Goal: Task Accomplishment & Management: Use online tool/utility

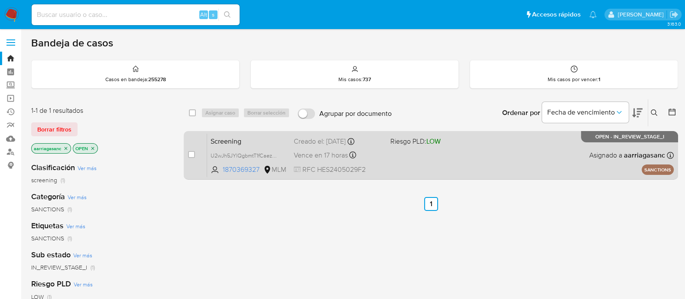
click at [443, 155] on span at bounding box center [436, 155] width 90 height 2
click at [190, 155] on input "checkbox" at bounding box center [191, 154] width 7 height 7
checkbox input "true"
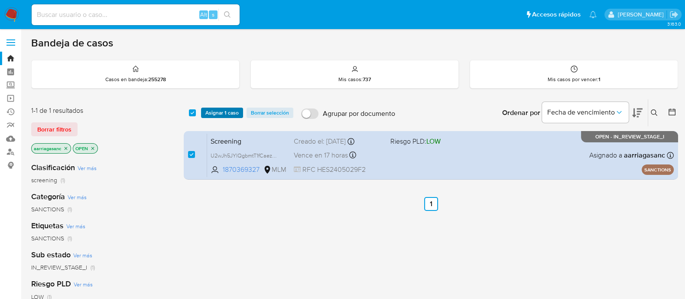
click at [212, 109] on span "Asignar 1 caso" at bounding box center [221, 112] width 33 height 9
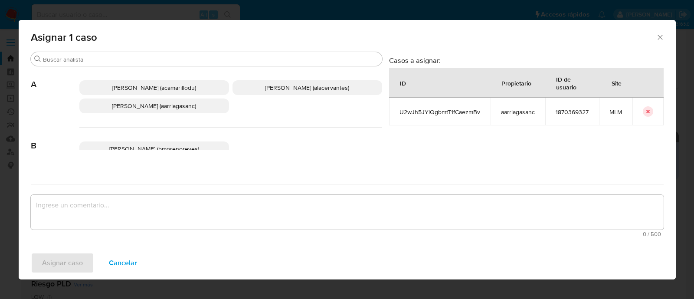
click at [199, 107] on p "Ana Maria Arriaga (aarriagasanc)" at bounding box center [154, 105] width 150 height 15
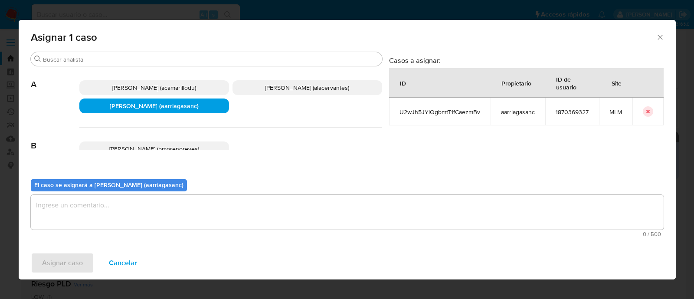
click at [173, 208] on textarea "assign-modal" at bounding box center [347, 212] width 632 height 35
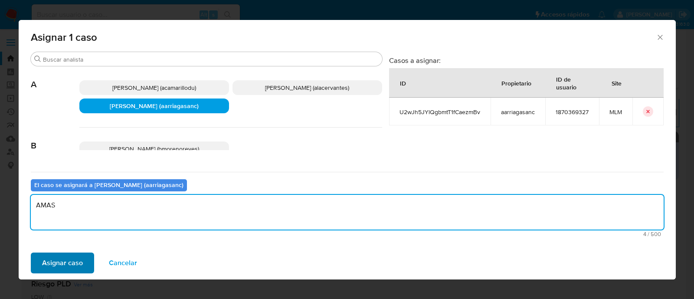
type textarea "AMAS"
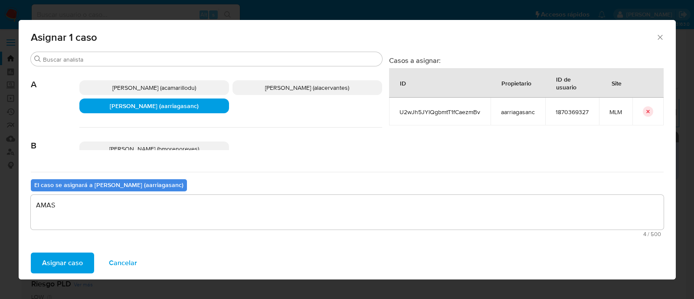
click at [54, 265] on span "Asignar caso" at bounding box center [62, 262] width 41 height 19
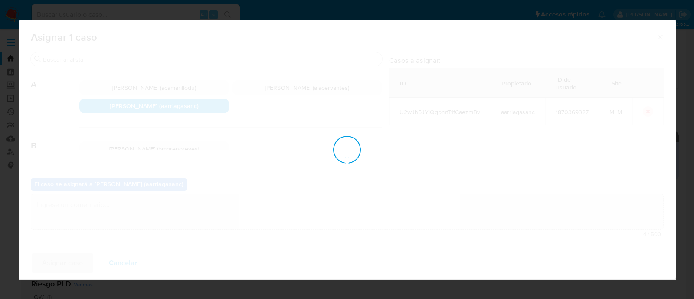
checkbox input "false"
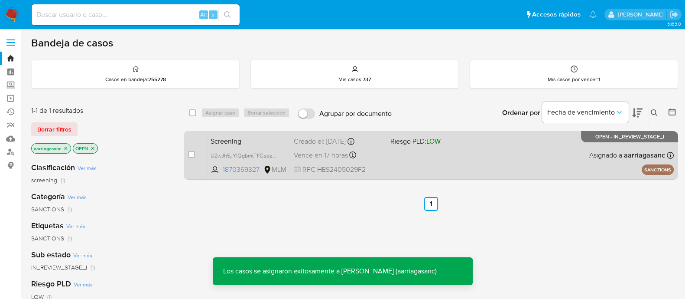
click at [405, 163] on div "Screening U2wJh5JYlQgbmtT1fCaezmBv 1870369327 MLM Riesgo PLD: LOW Creado el: 14…" at bounding box center [440, 155] width 467 height 44
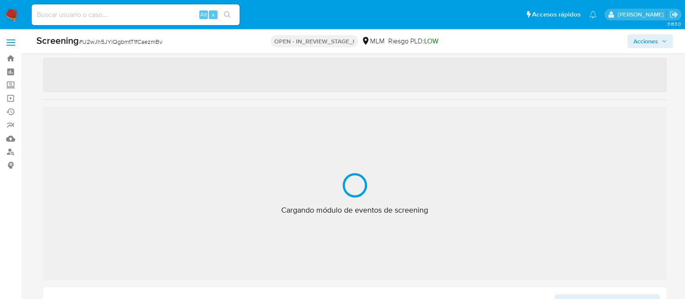
scroll to position [54, 0]
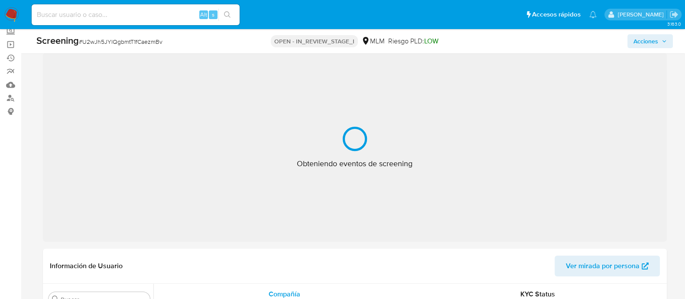
select select "10"
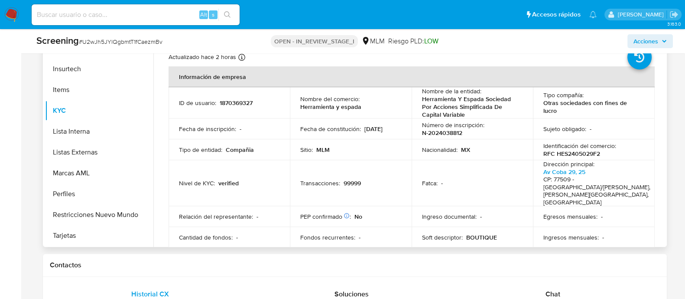
scroll to position [433, 0]
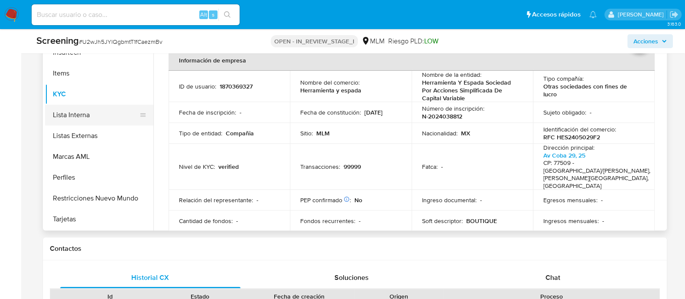
drag, startPoint x: 78, startPoint y: 119, endPoint x: 107, endPoint y: 124, distance: 29.4
click at [78, 119] on button "Lista Interna" at bounding box center [95, 114] width 101 height 21
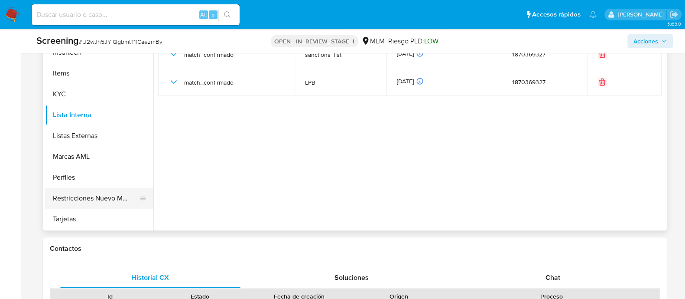
click at [87, 190] on button "Restricciones Nuevo Mundo" at bounding box center [95, 198] width 101 height 21
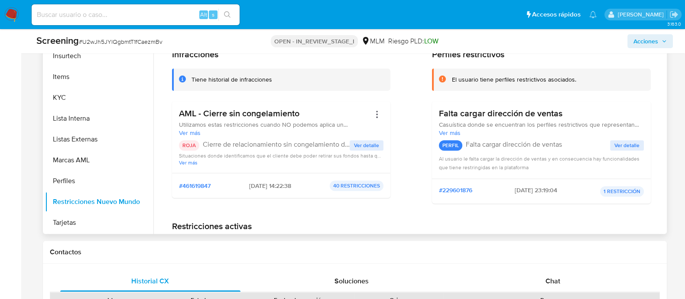
scroll to position [325, 0]
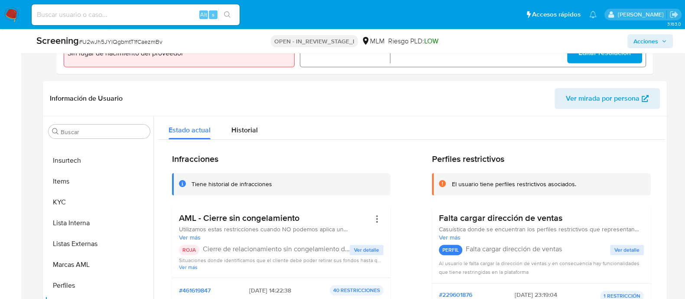
click at [641, 41] on span "Acciones" at bounding box center [646, 41] width 25 height 14
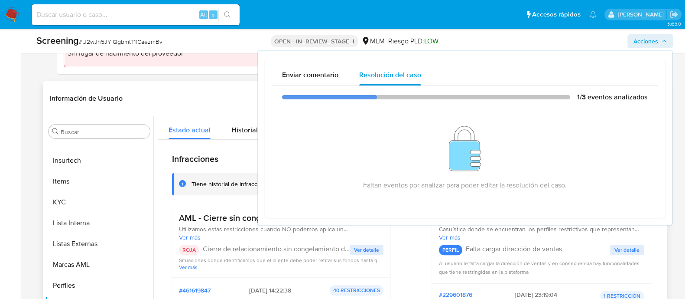
click at [217, 88] on header "Información de Usuario Ver mirada por persona" at bounding box center [355, 98] width 610 height 21
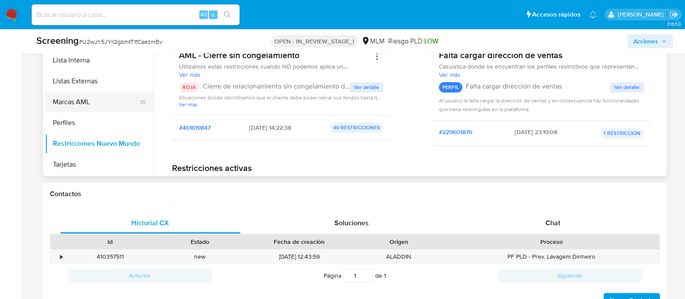
scroll to position [374, 0]
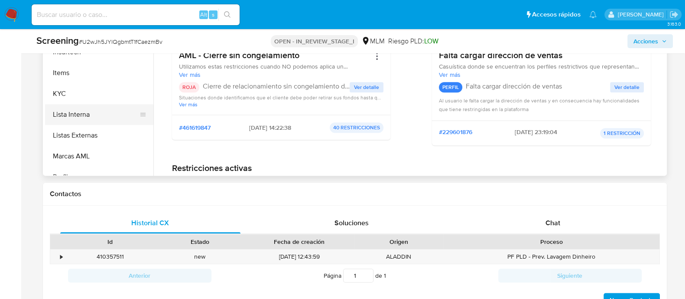
click at [100, 114] on button "Lista Interna" at bounding box center [95, 114] width 101 height 21
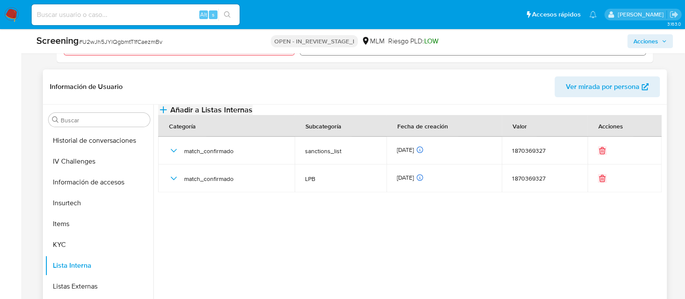
scroll to position [325, 0]
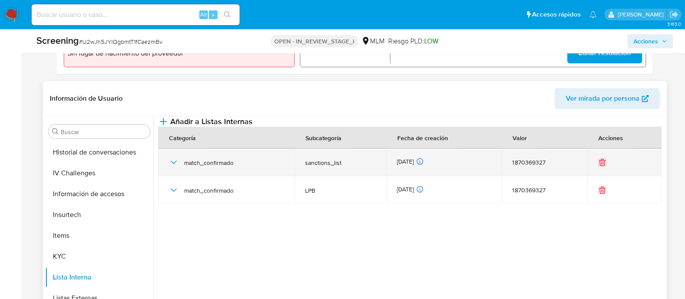
click at [173, 164] on icon "button" at bounding box center [173, 161] width 6 height 3
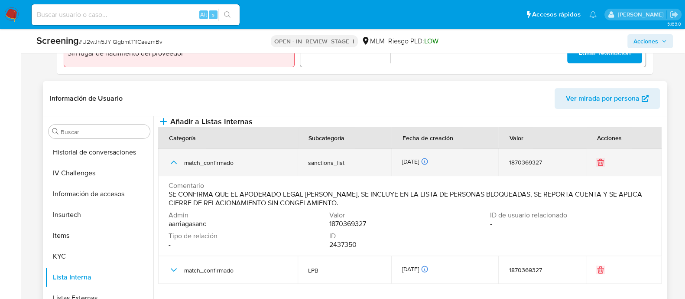
scroll to position [379, 0]
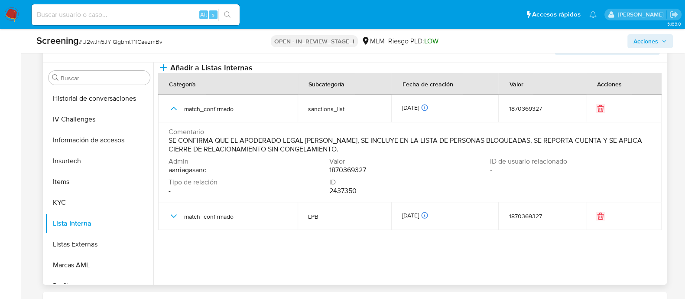
drag, startPoint x: 168, startPoint y: 158, endPoint x: 423, endPoint y: 166, distance: 254.5
click at [423, 153] on span "SE CONFIRMA QUE EL APODERADO LEGAL Tomas Alejandro Quibrera Romero, SE INCLUYE …" at bounding box center [409, 144] width 481 height 17
click at [631, 39] on button "Acciones" at bounding box center [651, 41] width 46 height 14
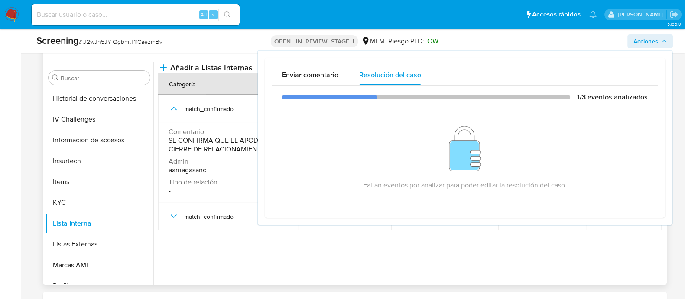
click at [158, 55] on div "Información de Usuario Ver mirada por persona" at bounding box center [355, 44] width 624 height 35
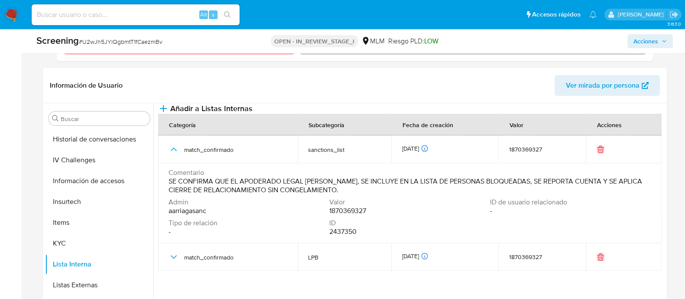
scroll to position [271, 0]
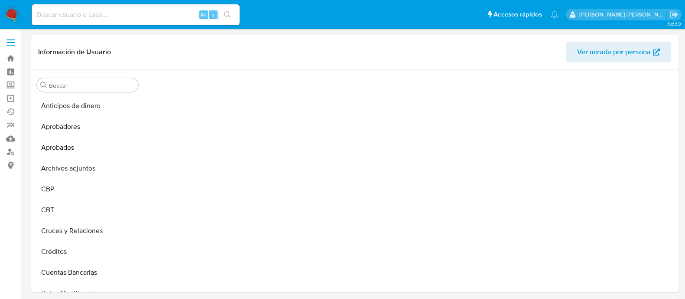
scroll to position [384, 0]
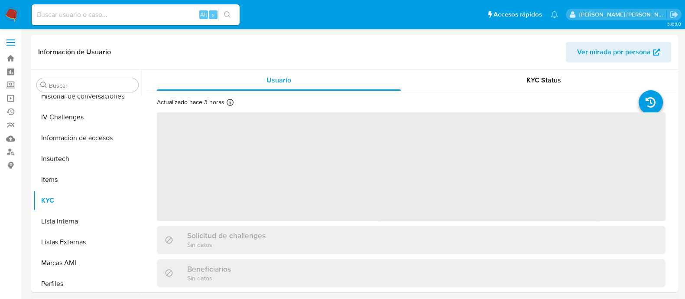
select select "10"
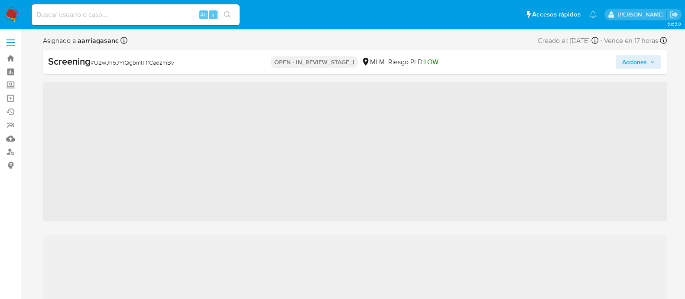
scroll to position [429, 0]
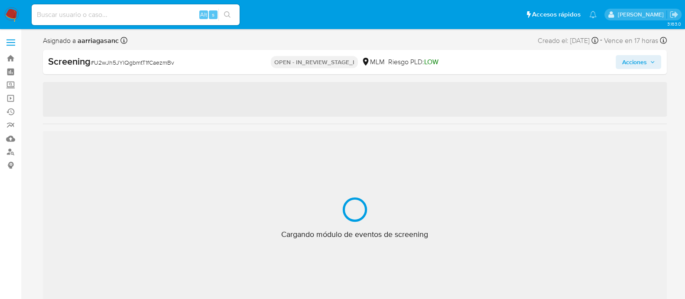
select select "10"
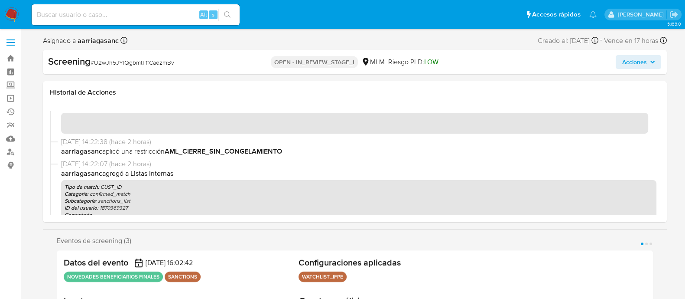
scroll to position [108, 0]
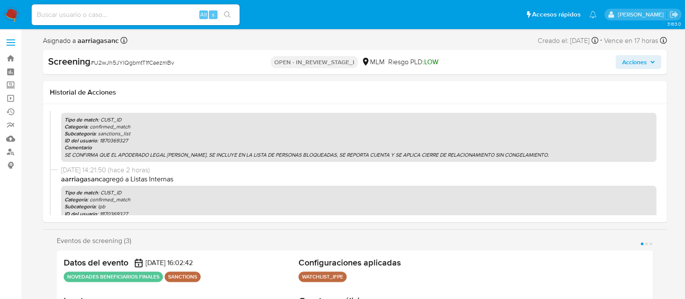
click at [636, 66] on span "Acciones" at bounding box center [634, 62] width 25 height 14
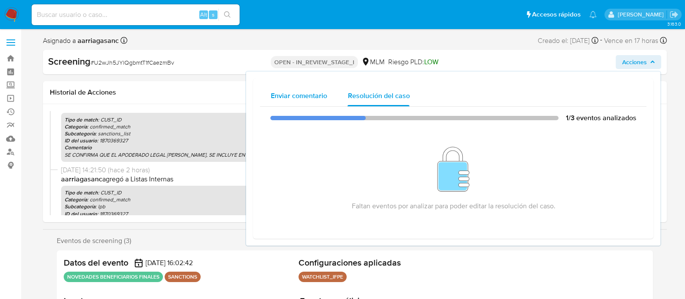
click at [290, 98] on span "Enviar comentario" at bounding box center [298, 96] width 56 height 10
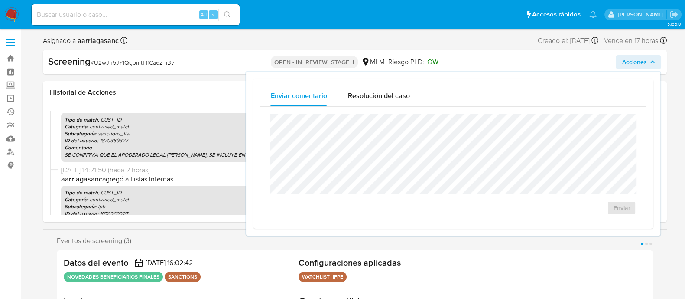
click at [453, 260] on h2 "Configuraciones aplicadas" at bounding box center [473, 262] width 348 height 11
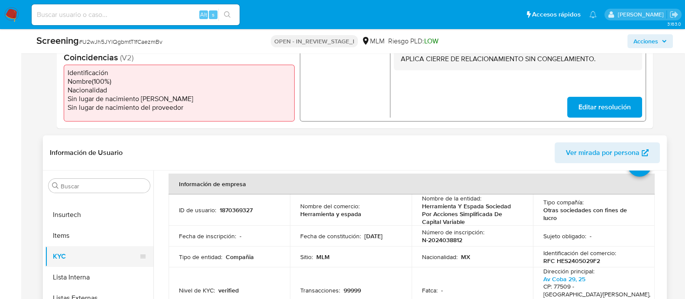
scroll to position [54, 0]
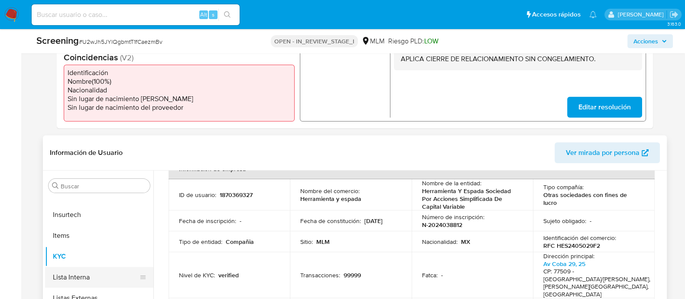
click at [99, 280] on button "Lista Interna" at bounding box center [95, 277] width 101 height 21
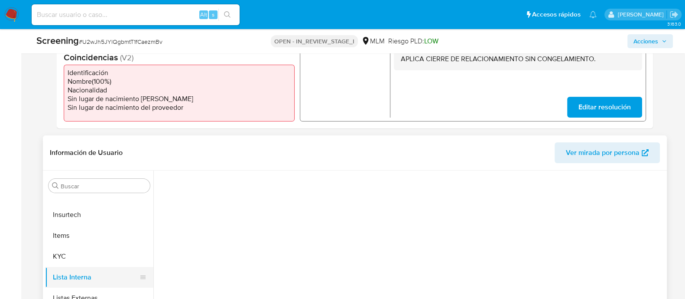
scroll to position [0, 0]
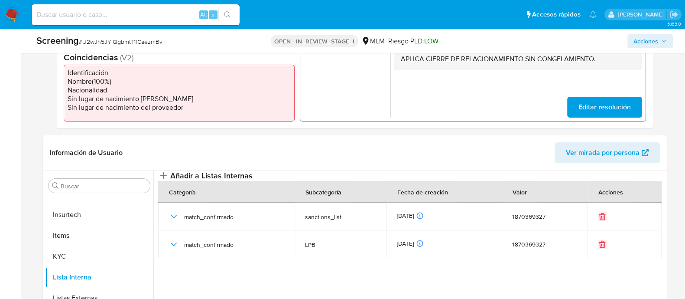
click at [658, 40] on span "Acciones" at bounding box center [646, 41] width 25 height 14
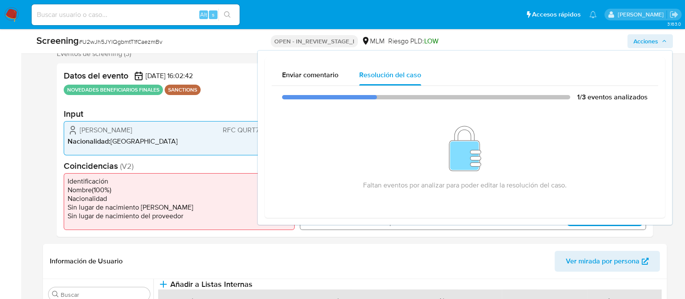
click at [207, 140] on li "Nacionalidad : México" at bounding box center [179, 141] width 223 height 9
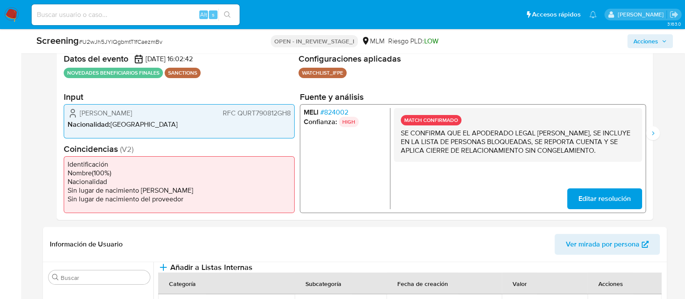
scroll to position [163, 0]
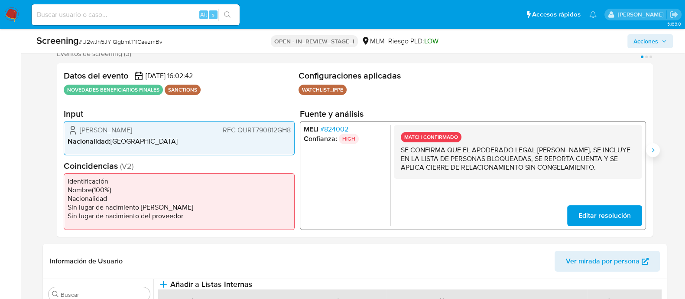
click at [655, 150] on icon "Siguiente" at bounding box center [653, 150] width 7 height 7
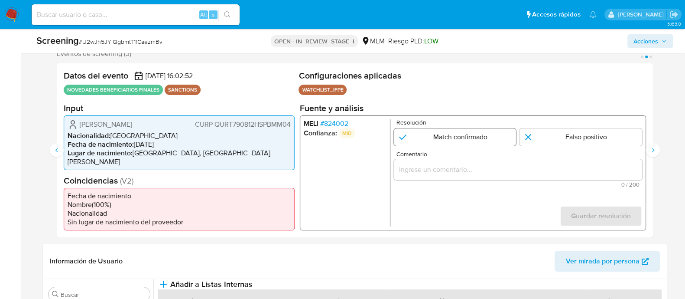
click at [417, 142] on input "2 de 3" at bounding box center [455, 136] width 123 height 17
radio input "true"
click at [407, 168] on input "Comentario" at bounding box center [518, 168] width 248 height 11
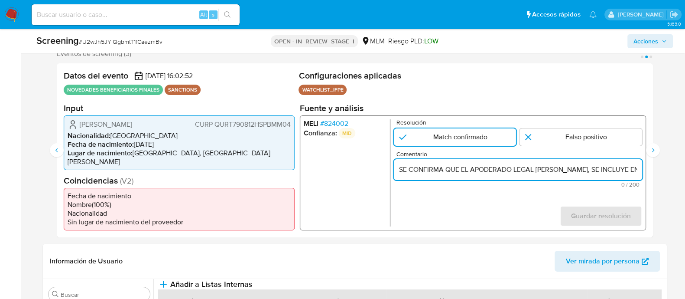
scroll to position [0, 462]
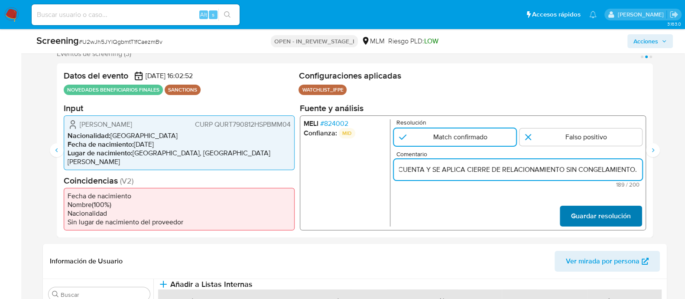
type input "SE CONFIRMA QUE EL APODERADO LEGAL Tomas Alejandro Quibrera Romero, SE INCLUYE …"
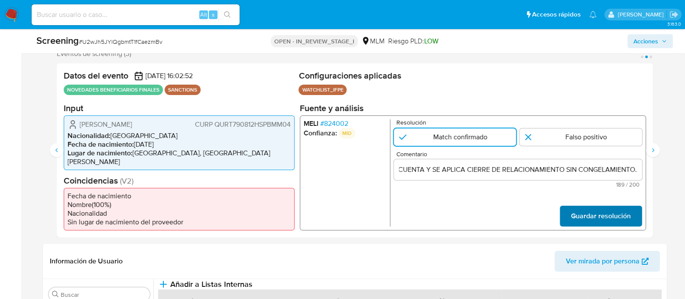
click at [580, 213] on span "Guardar resolución" at bounding box center [601, 215] width 60 height 19
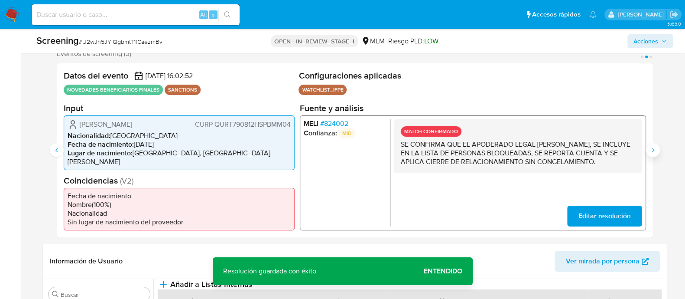
click at [655, 151] on icon "Siguiente" at bounding box center [653, 150] width 7 height 7
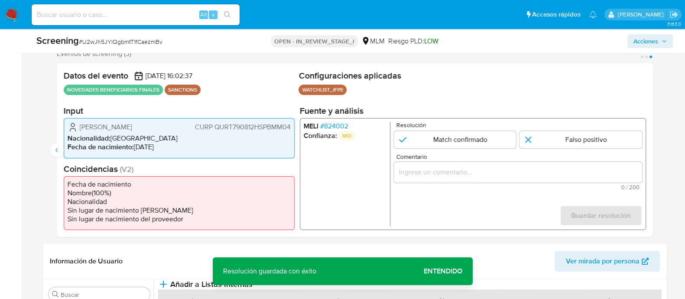
click at [451, 150] on form "Resolución Match confirmado Falso positivo Comentario 0 / 200 200 caracteres re…" at bounding box center [518, 174] width 248 height 104
click at [440, 144] on input "3 de 3" at bounding box center [455, 139] width 123 height 17
radio input "true"
click at [435, 169] on input "Comentario" at bounding box center [518, 171] width 248 height 11
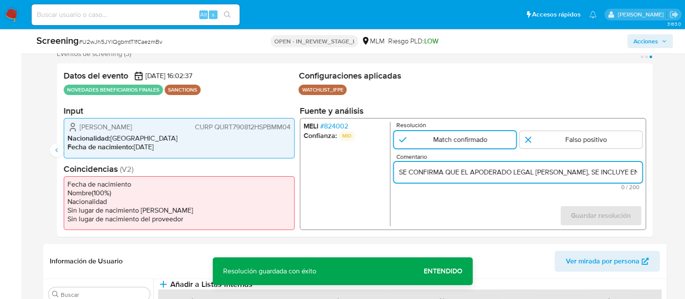
scroll to position [0, 462]
type input "SE CONFIRMA QUE EL APODERADO LEGAL Tomas Alejandro Quibrera Romero, SE INCLUYE …"
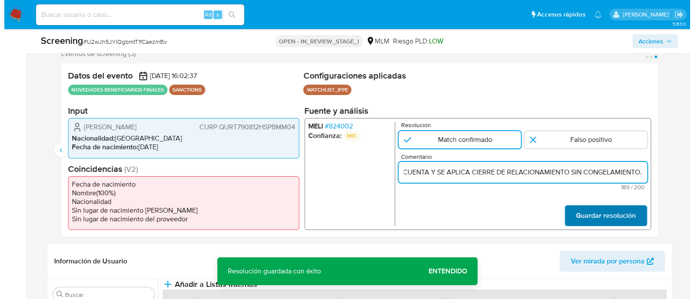
scroll to position [0, 0]
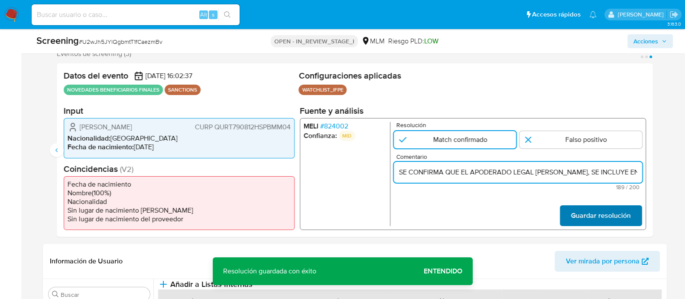
click at [561, 209] on button "Guardar resolución" at bounding box center [601, 215] width 82 height 21
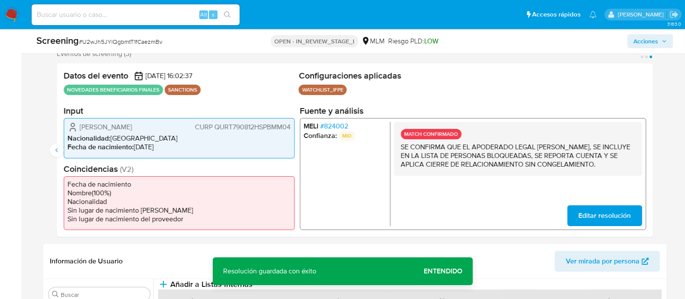
click at [646, 39] on span "Acciones" at bounding box center [646, 41] width 25 height 14
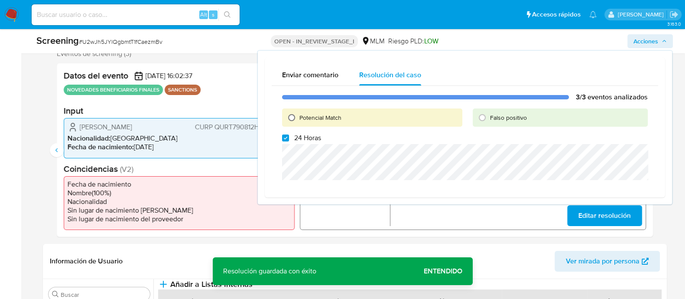
click at [290, 117] on input "Potencial Match" at bounding box center [292, 118] width 14 height 14
radio input "true"
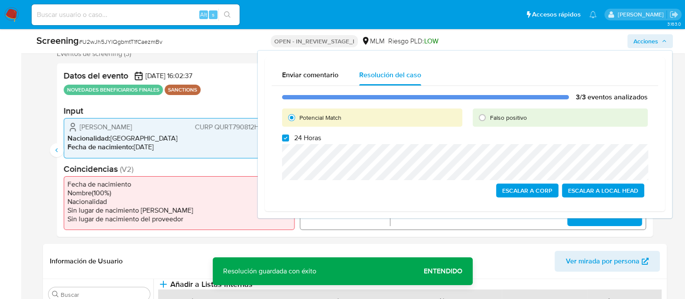
click at [284, 132] on div "3/3 eventos analizados Potencial Match Falso positivo 24 Horas Escalar a Corp E…" at bounding box center [465, 145] width 387 height 118
click at [284, 139] on input "24 Horas" at bounding box center [285, 137] width 7 height 7
checkbox input "true"
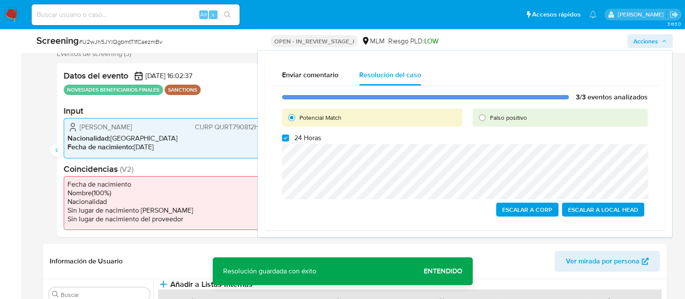
click at [599, 209] on span "Escalar a Local Head" at bounding box center [603, 209] width 70 height 12
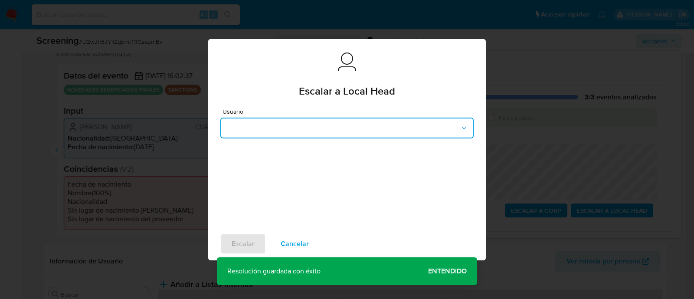
click at [319, 127] on button "button" at bounding box center [346, 127] width 253 height 21
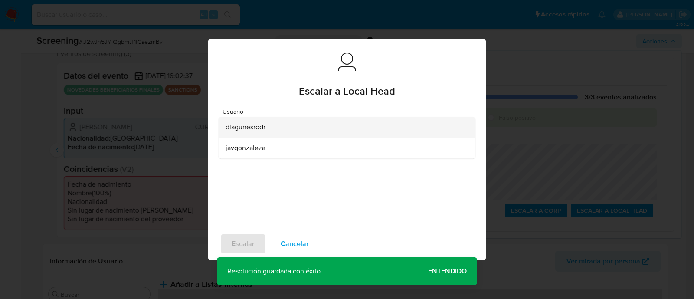
click at [238, 129] on span "dlagunesrodr" at bounding box center [245, 127] width 40 height 9
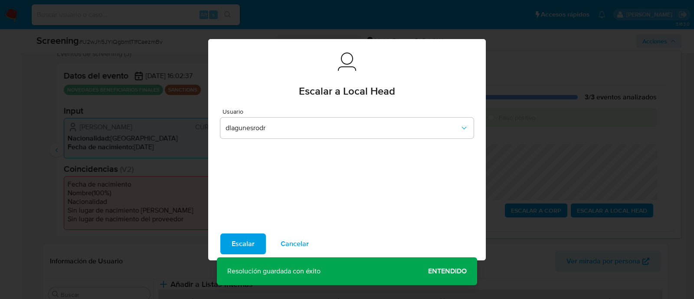
click at [238, 246] on span "Escalar" at bounding box center [242, 243] width 23 height 19
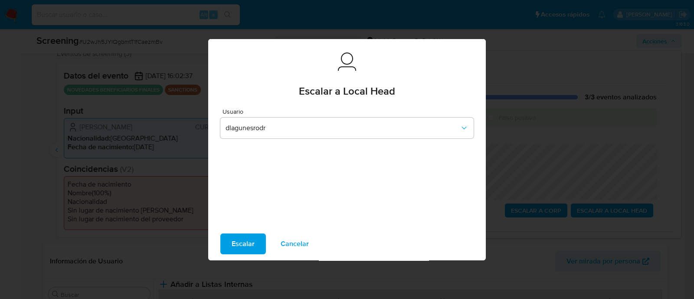
click at [238, 241] on span "Escalar" at bounding box center [242, 243] width 23 height 19
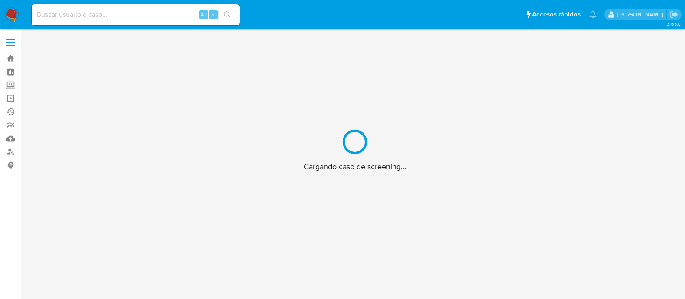
scroll to position [31, 0]
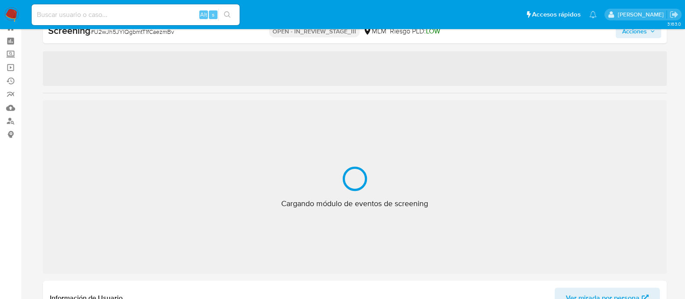
select select "10"
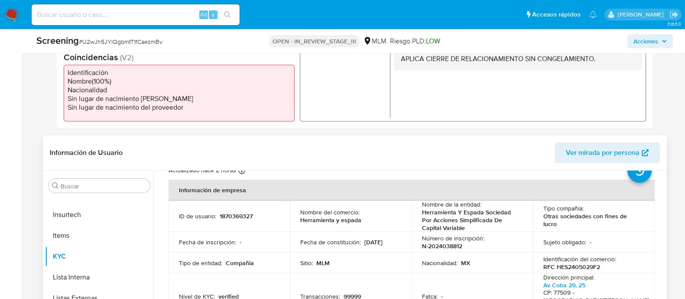
scroll to position [0, 0]
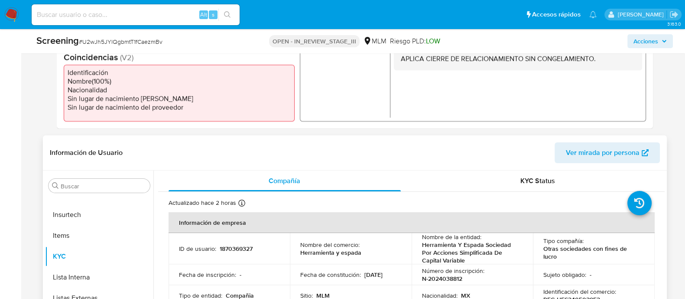
click at [226, 241] on td "ID de usuario : 1870369327" at bounding box center [230, 248] width 122 height 31
copy p "1870369327"
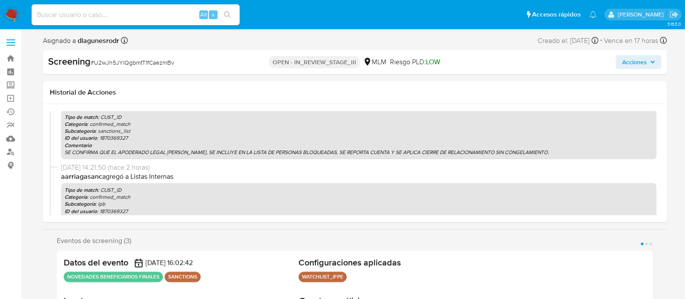
click at [151, 16] on input at bounding box center [136, 14] width 208 height 11
paste input "1870369327"
type input "1870369327"
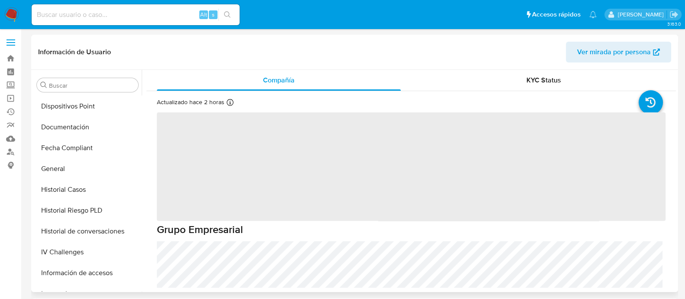
scroll to position [212, 0]
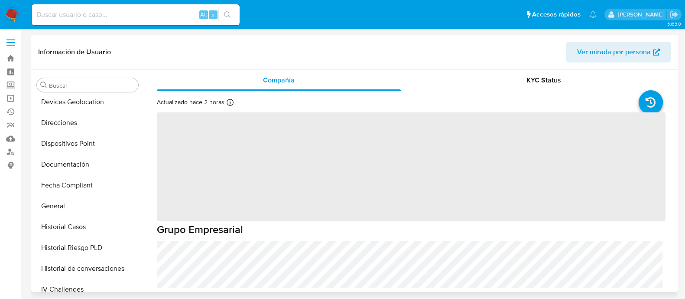
select select "10"
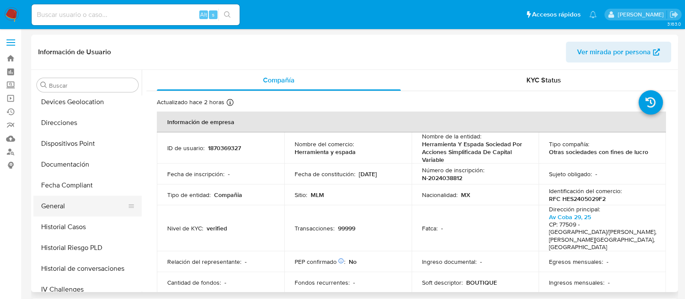
click at [71, 213] on button "General" at bounding box center [83, 205] width 101 height 21
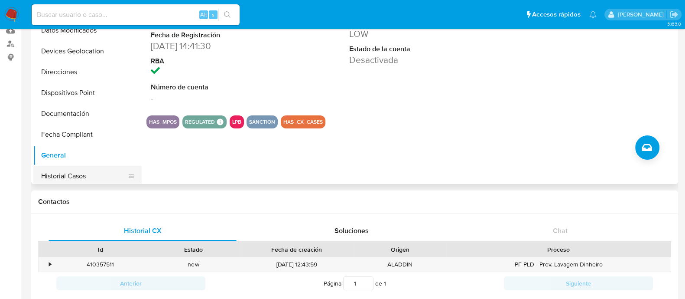
scroll to position [158, 0]
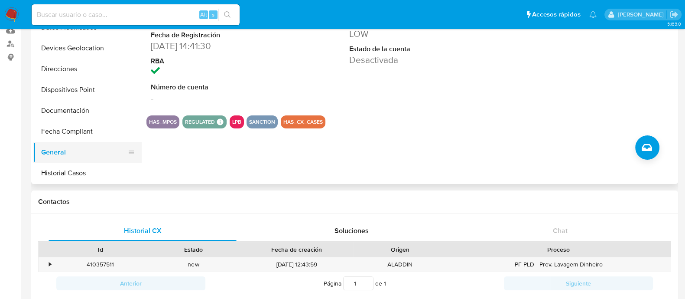
click at [71, 148] on button "General" at bounding box center [83, 152] width 101 height 21
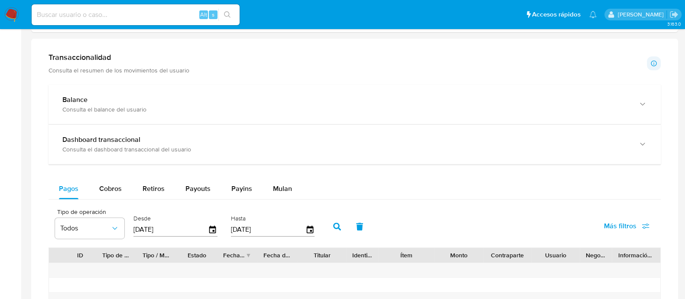
scroll to position [379, 0]
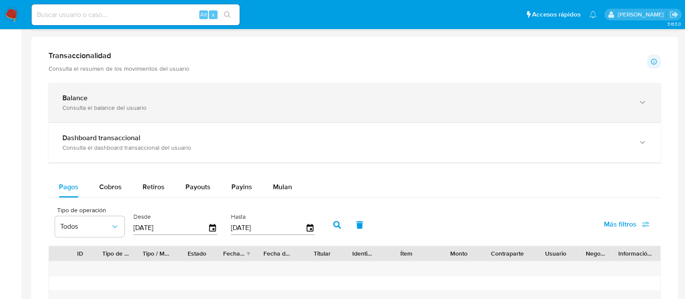
click at [114, 94] on div "Balance" at bounding box center [345, 98] width 567 height 9
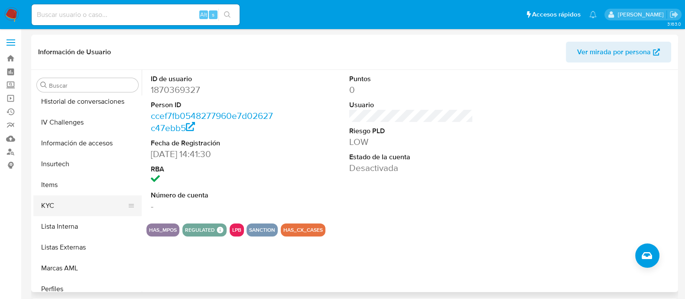
click at [58, 214] on button "KYC" at bounding box center [83, 205] width 101 height 21
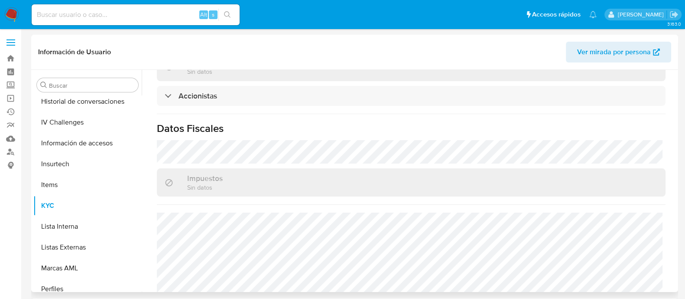
scroll to position [657, 0]
click at [99, 13] on input at bounding box center [136, 14] width 208 height 11
paste input "115937603"
type input "115937603"
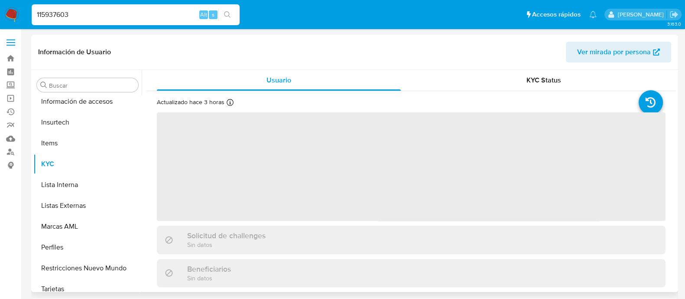
scroll to position [429, 0]
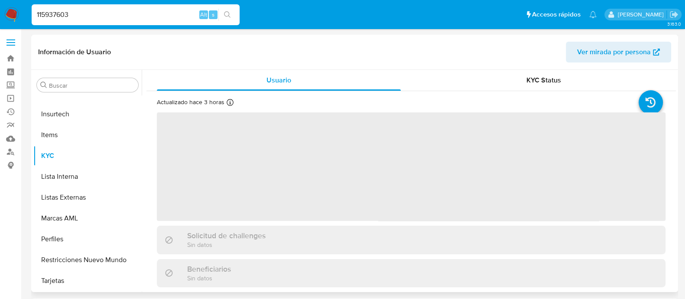
select select "10"
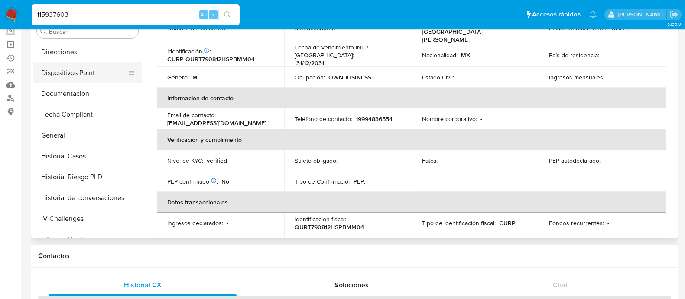
scroll to position [158, 0]
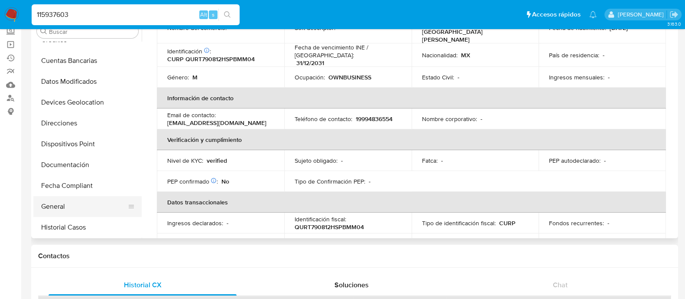
click at [65, 208] on button "General" at bounding box center [83, 206] width 101 height 21
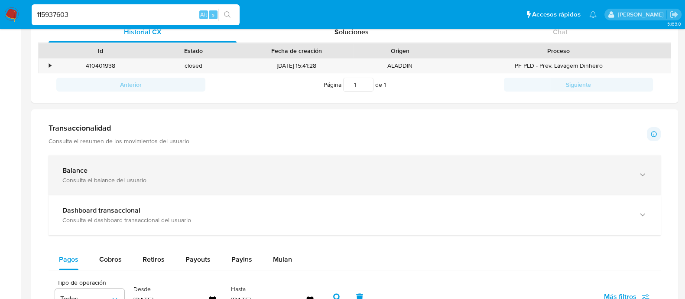
scroll to position [325, 0]
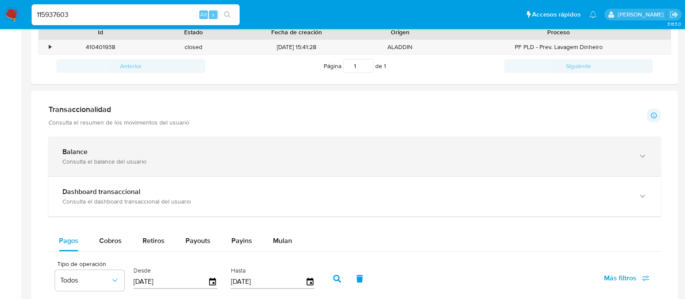
click at [213, 142] on div "Balance Consulta el balance del usuario" at bounding box center [355, 156] width 612 height 39
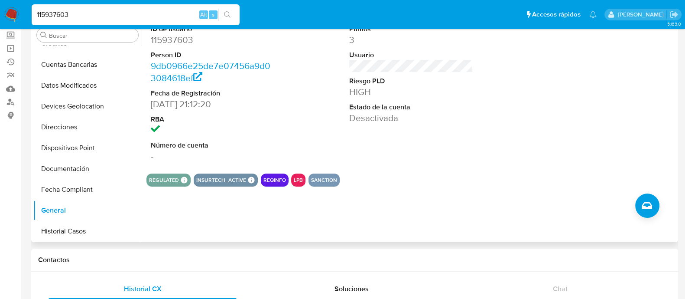
scroll to position [108, 0]
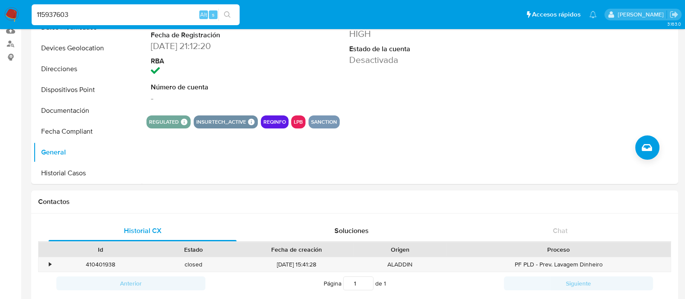
click at [108, 17] on input "115937603" at bounding box center [136, 14] width 208 height 11
paste input "514267827"
type input "1514267827"
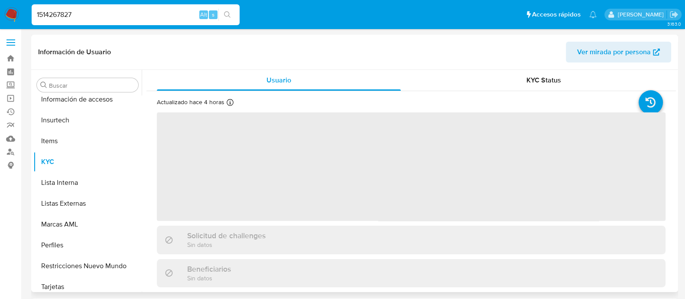
scroll to position [429, 0]
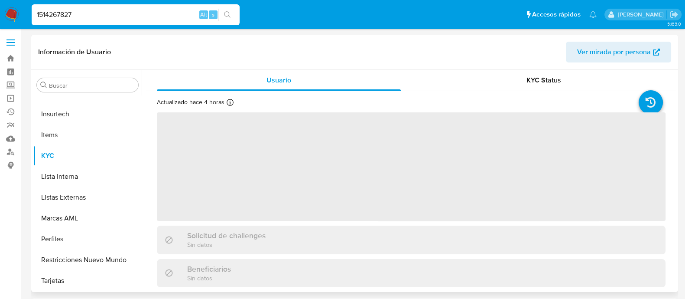
select select "10"
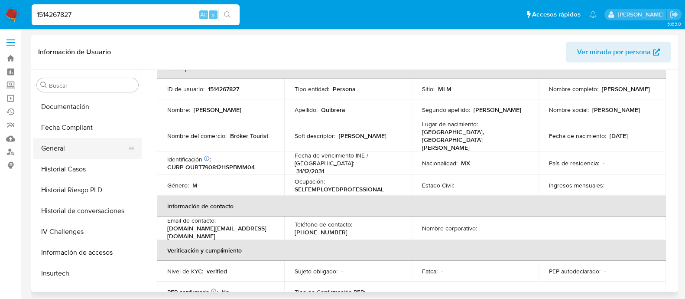
scroll to position [266, 0]
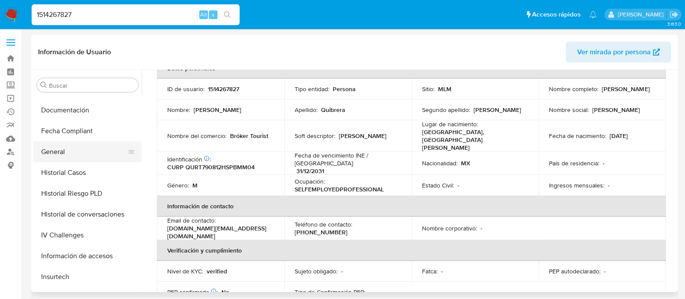
click at [84, 146] on button "General" at bounding box center [83, 151] width 101 height 21
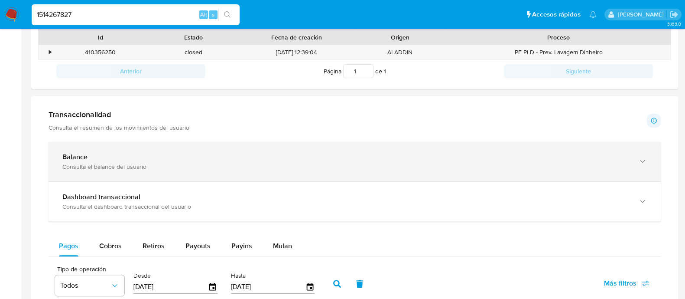
scroll to position [325, 0]
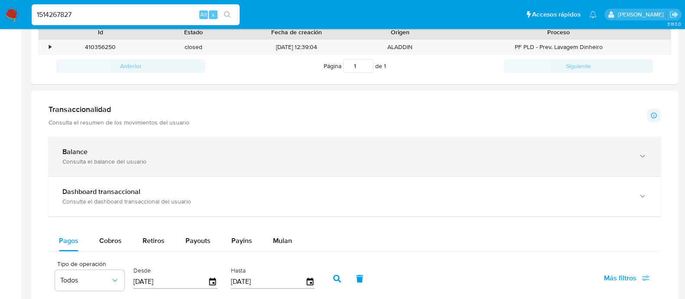
click at [171, 157] on div "Consulta el balance del usuario" at bounding box center [345, 161] width 567 height 8
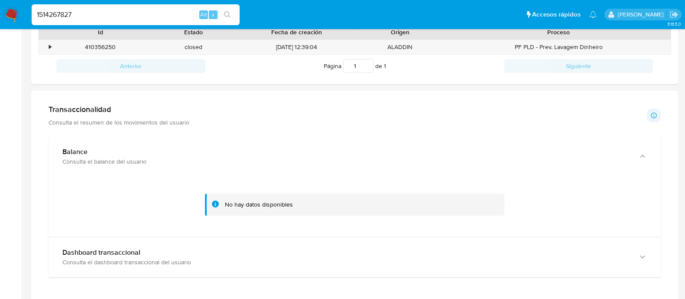
click at [143, 18] on input "1514267827" at bounding box center [136, 14] width 208 height 11
paste input "366290206"
type input "1366290206"
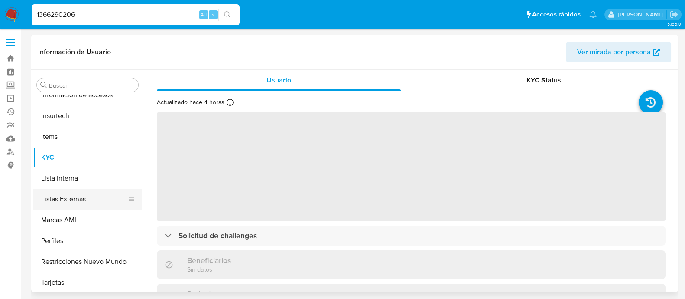
scroll to position [429, 0]
select select "10"
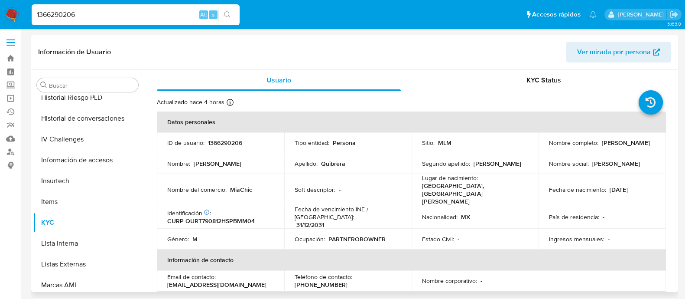
scroll to position [266, 0]
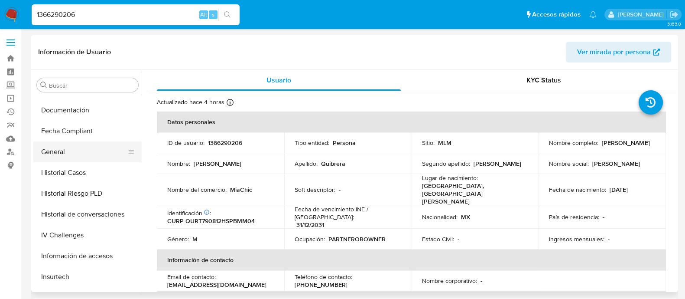
click at [77, 155] on button "General" at bounding box center [83, 151] width 101 height 21
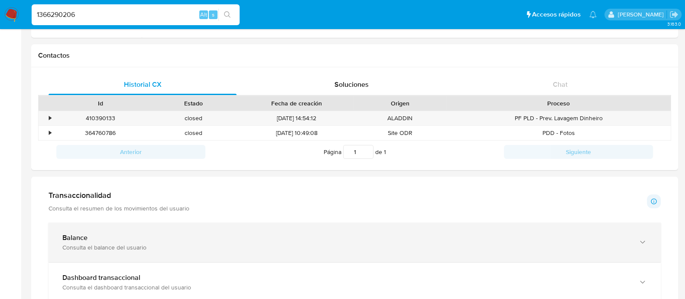
scroll to position [271, 0]
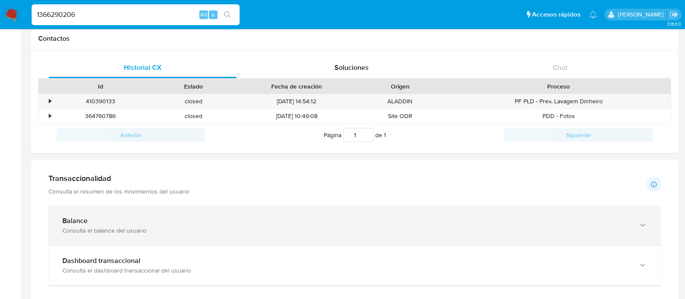
click at [154, 224] on div "Balance" at bounding box center [345, 220] width 567 height 9
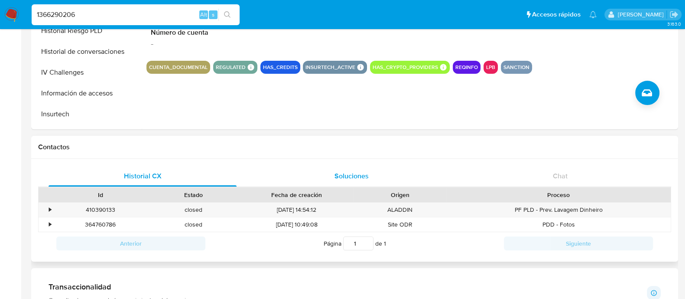
scroll to position [0, 0]
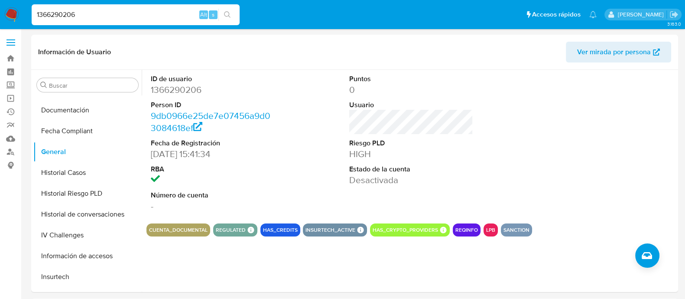
click at [150, 10] on input "1366290206" at bounding box center [136, 14] width 208 height 11
click at [146, 16] on input "1366290206" at bounding box center [136, 14] width 208 height 11
paste input "870369327"
type input "1870369327"
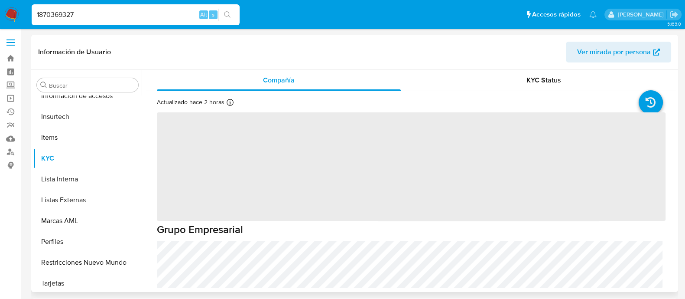
scroll to position [429, 0]
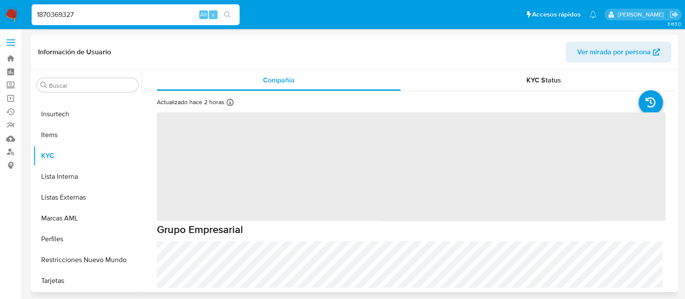
select select "10"
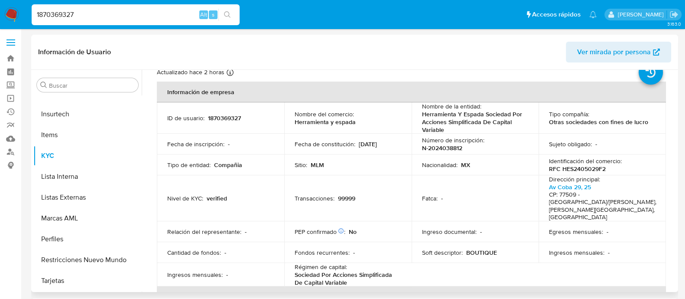
scroll to position [54, 0]
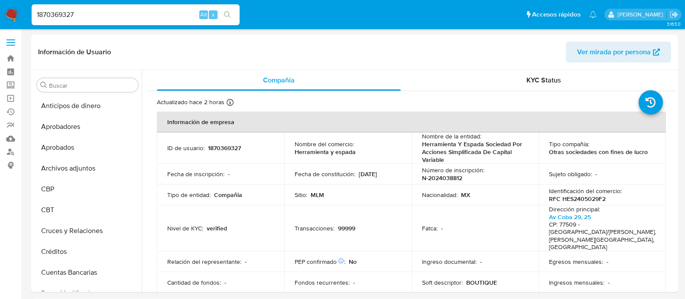
select select "10"
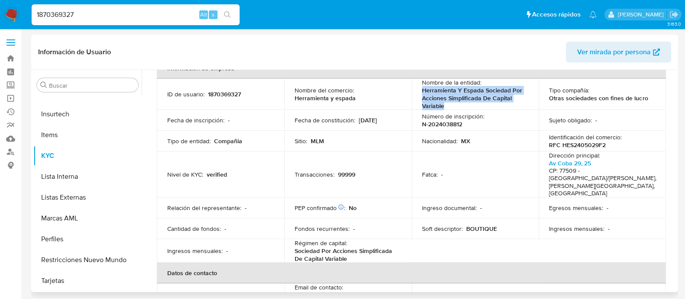
drag, startPoint x: 421, startPoint y: 91, endPoint x: 449, endPoint y: 105, distance: 31.4
click at [449, 105] on p "Herramienta Y Espada Sociedad Por Acciones Simplificada De Capital Variable" at bounding box center [473, 97] width 103 height 23
copy p "Herramienta Y Espada Sociedad Por Acciones Simplificada De Capital Variable"
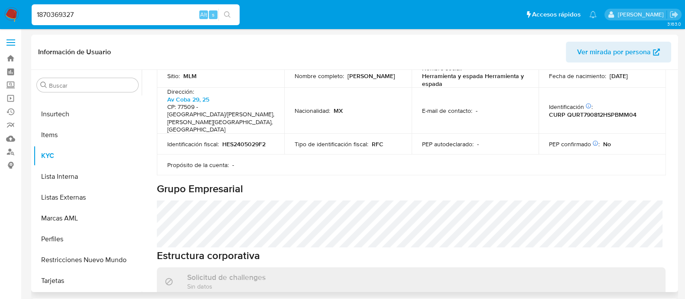
scroll to position [433, 0]
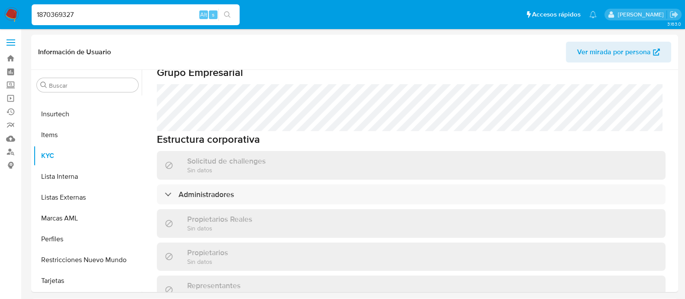
click at [121, 13] on input "1870369327" at bounding box center [136, 14] width 208 height 11
paste input "5142678"
type input "1514267827"
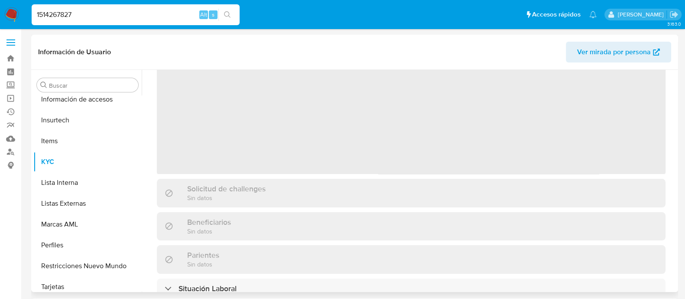
scroll to position [429, 0]
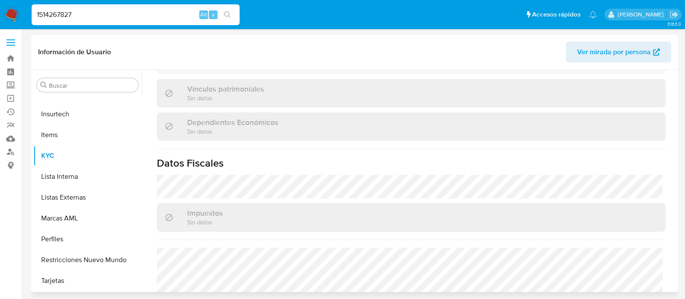
select select "10"
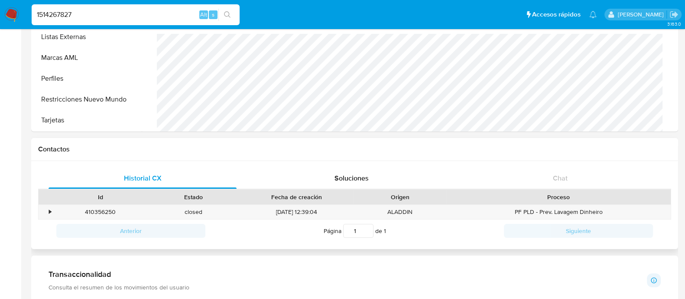
scroll to position [163, 0]
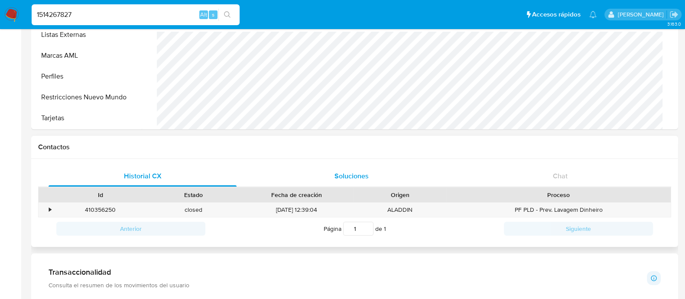
click at [343, 173] on span "Soluciones" at bounding box center [352, 176] width 34 height 10
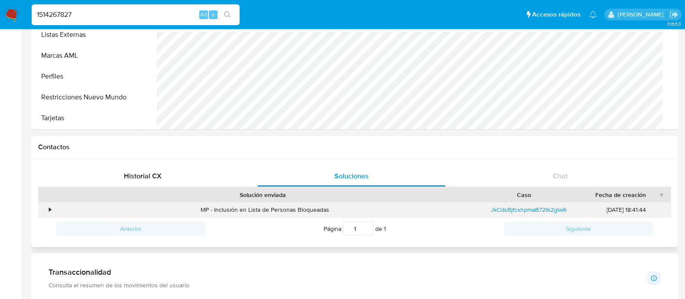
click at [49, 211] on div "•" at bounding box center [50, 209] width 2 height 8
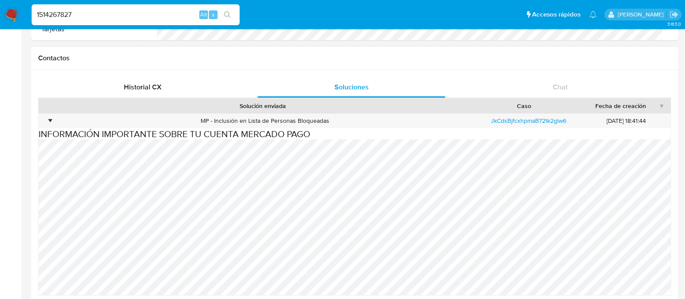
scroll to position [271, 0]
